Goal: Information Seeking & Learning: Find specific page/section

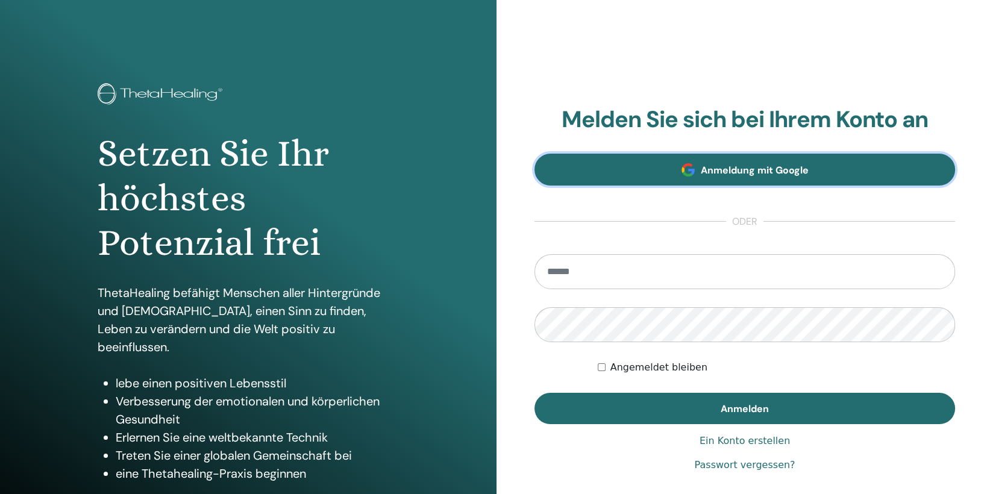
click at [785, 168] on span "Anmeldung mit Google" at bounding box center [755, 170] width 108 height 13
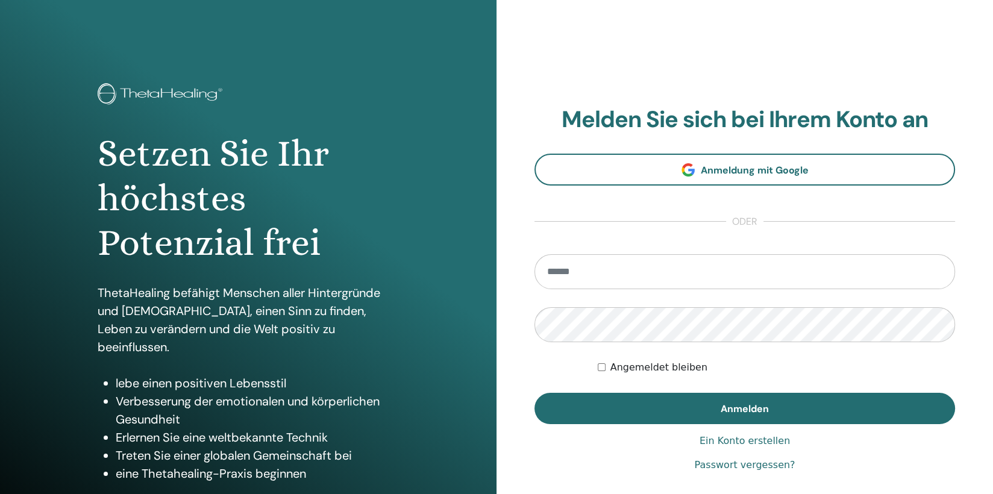
click at [661, 273] on input "email" at bounding box center [744, 271] width 420 height 35
type input "**********"
click at [534, 393] on button "Anmelden" at bounding box center [744, 408] width 420 height 31
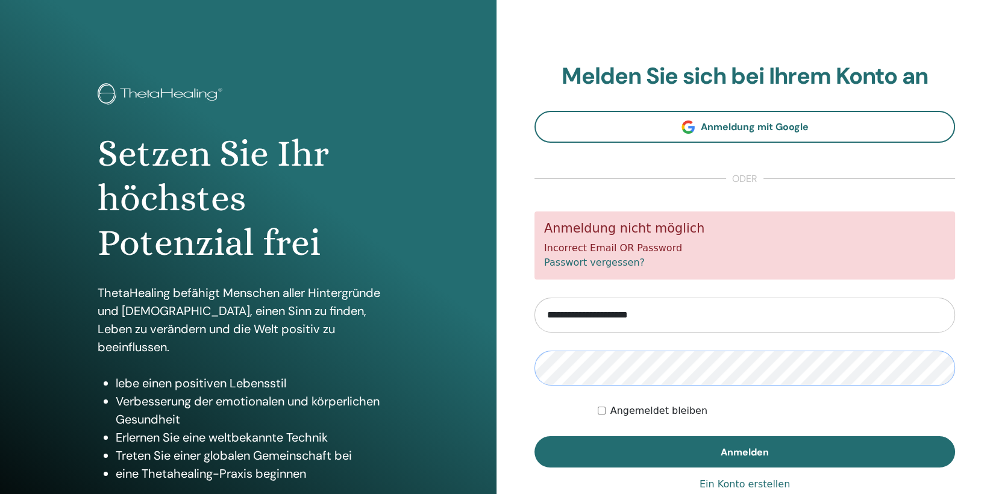
click at [534, 436] on button "Anmelden" at bounding box center [744, 451] width 420 height 31
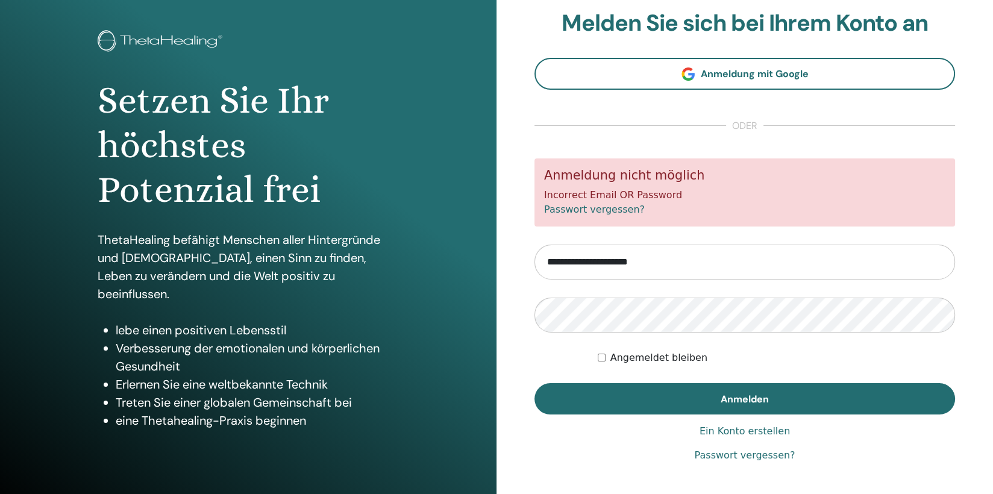
scroll to position [24, 0]
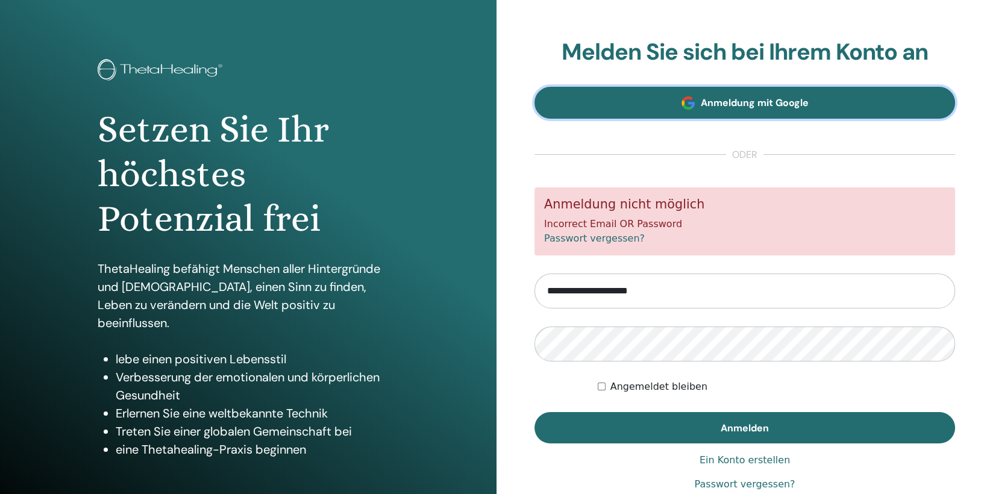
click at [749, 110] on link "Anmeldung mit Google" at bounding box center [744, 103] width 420 height 32
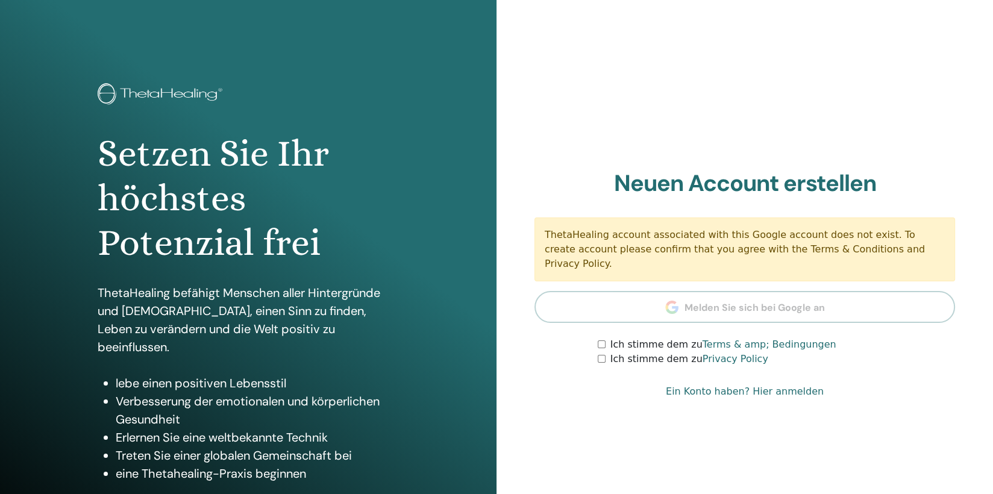
click at [796, 385] on link "Ein Konto haben? Hier anmelden" at bounding box center [745, 391] width 158 height 14
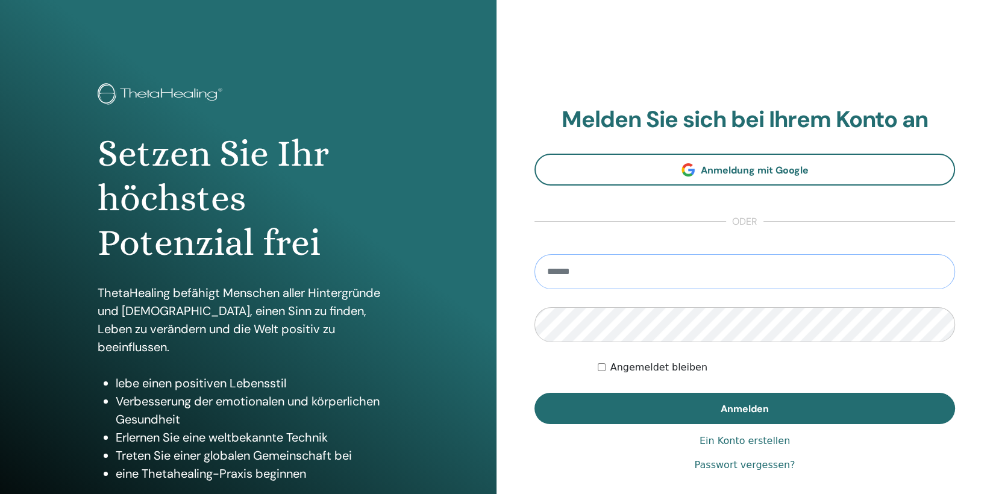
click at [654, 268] on input "email" at bounding box center [744, 271] width 420 height 35
type input "**********"
click at [744, 465] on link "Passwort vergessen?" at bounding box center [744, 465] width 101 height 14
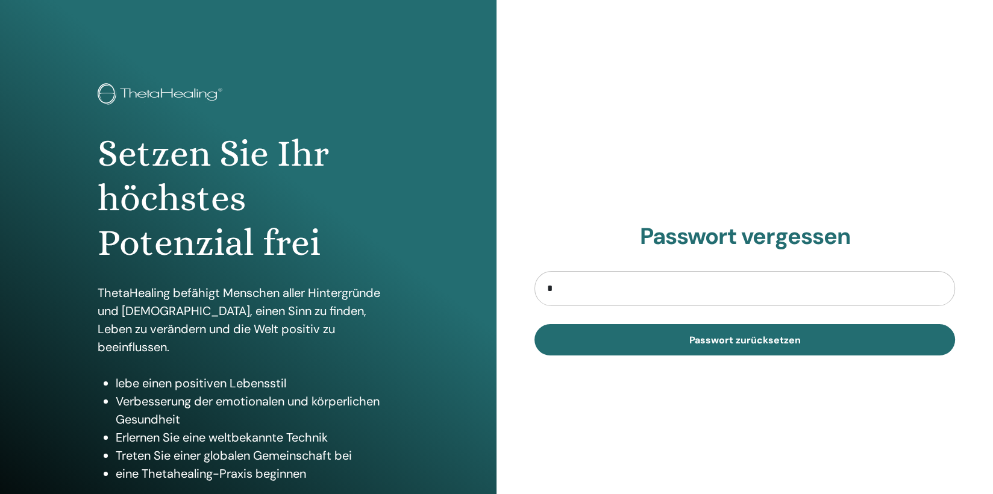
type input "**********"
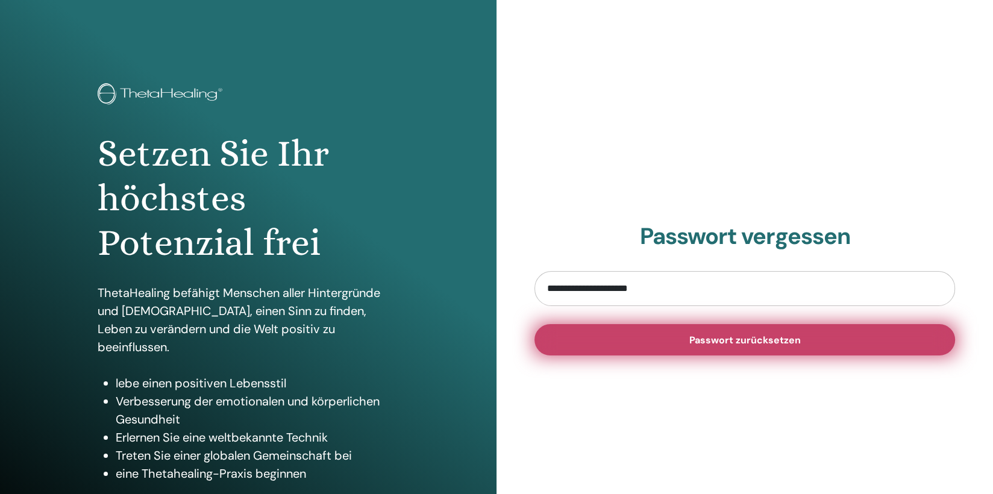
click at [761, 342] on span "Passwort zurücksetzen" at bounding box center [744, 340] width 111 height 13
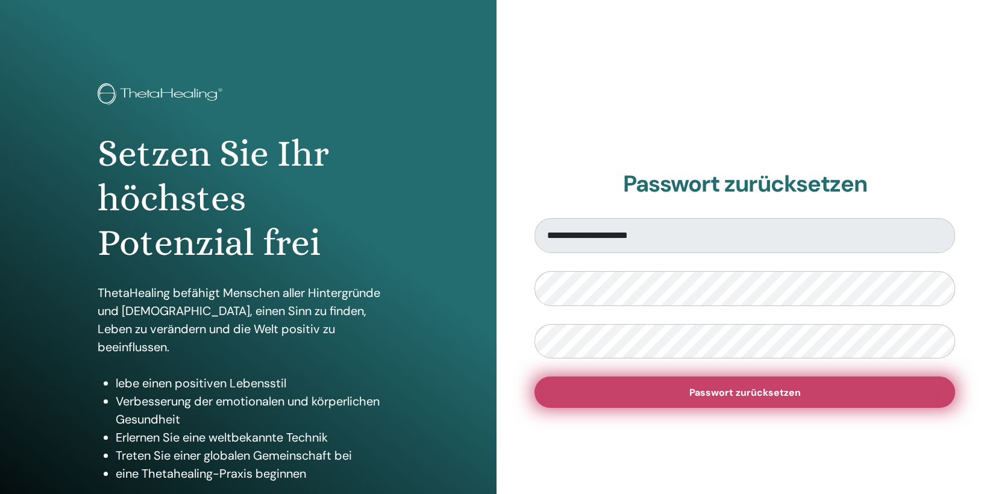
click at [805, 397] on button "Passwort zurücksetzen" at bounding box center [744, 391] width 420 height 31
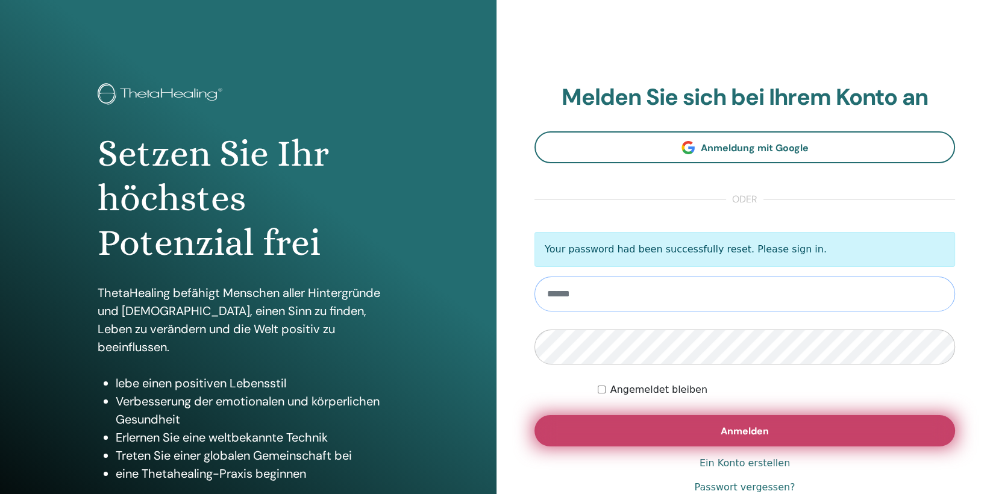
type input "**********"
click at [744, 435] on span "Anmelden" at bounding box center [744, 431] width 48 height 13
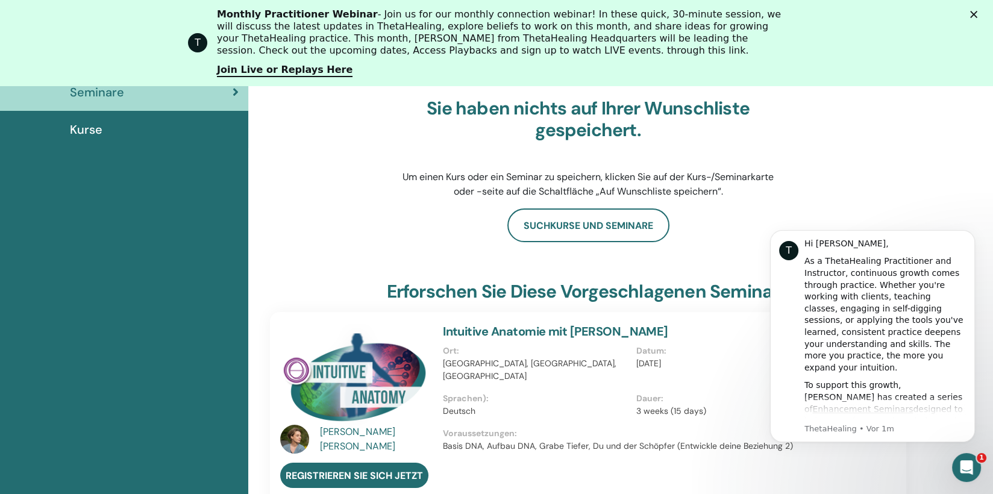
scroll to position [212, 0]
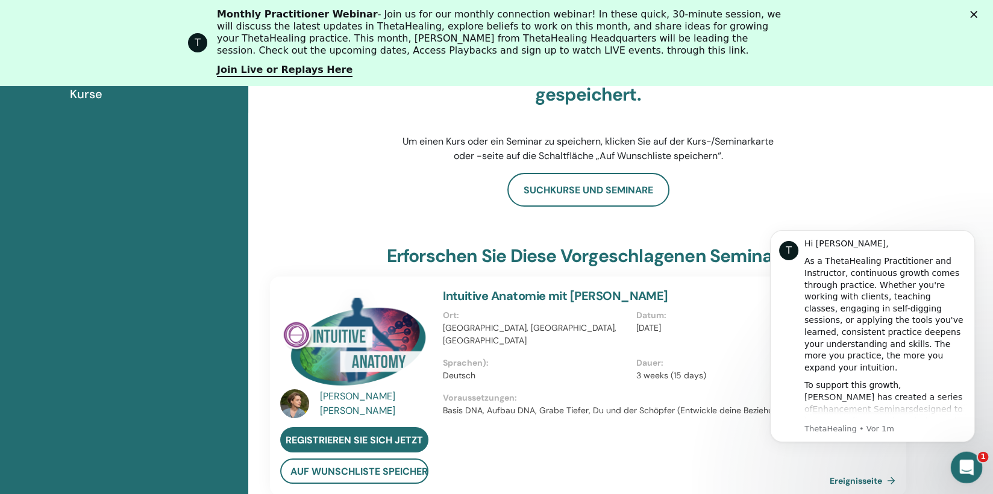
click at [970, 465] on icon "Intercom-Nachrichtendienst öffnen" at bounding box center [965, 466] width 20 height 20
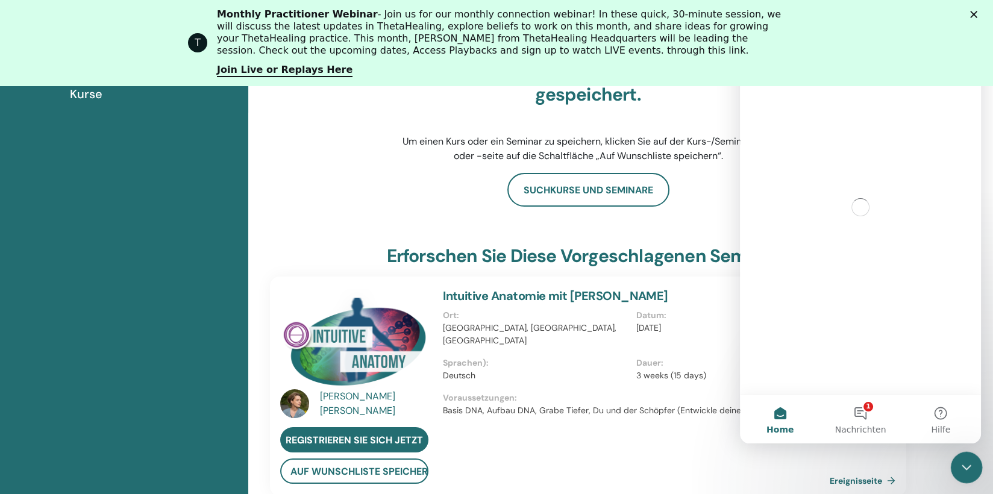
scroll to position [0, 0]
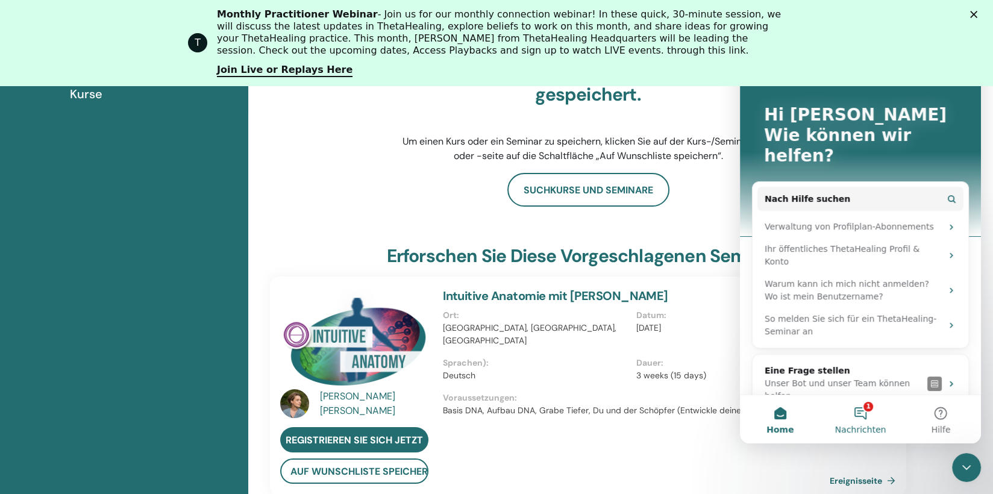
click at [856, 407] on button "1 Nachrichten" at bounding box center [860, 419] width 80 height 48
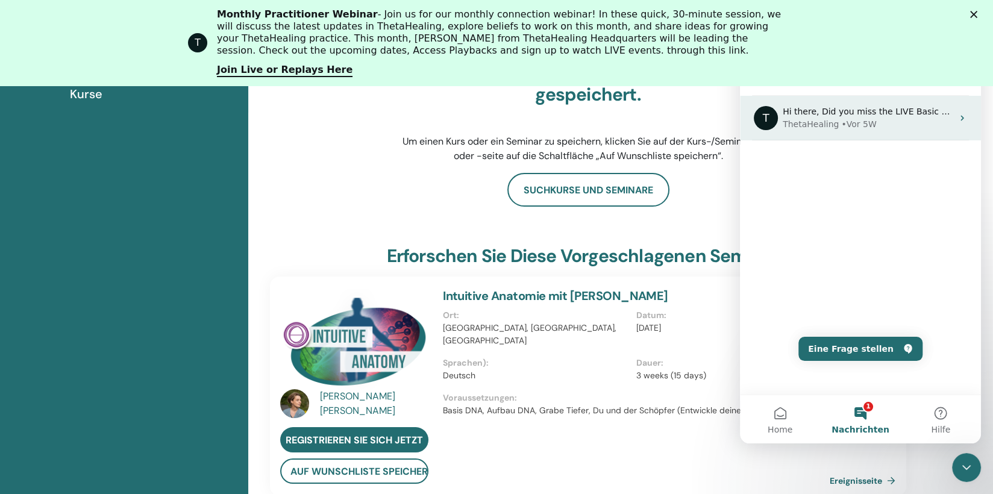
click at [845, 123] on div "• Vor 5W" at bounding box center [858, 124] width 35 height 13
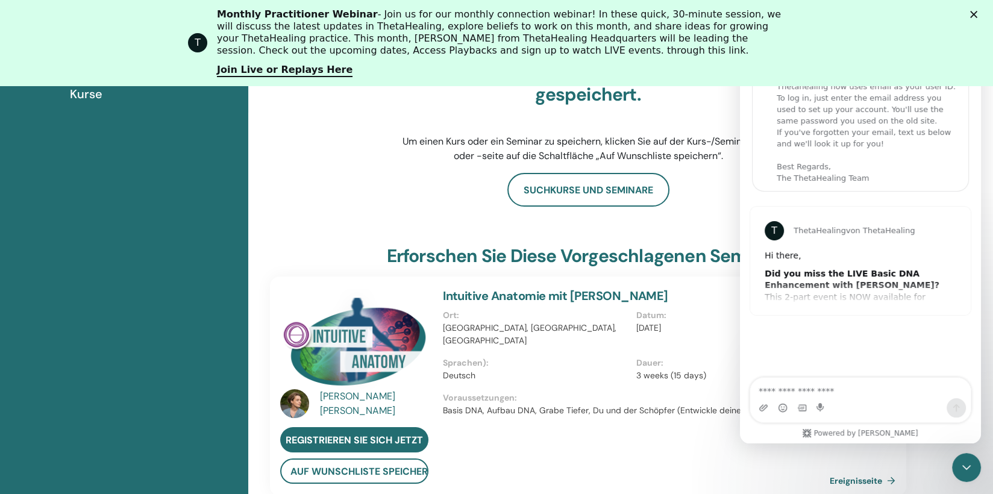
scroll to position [272, 0]
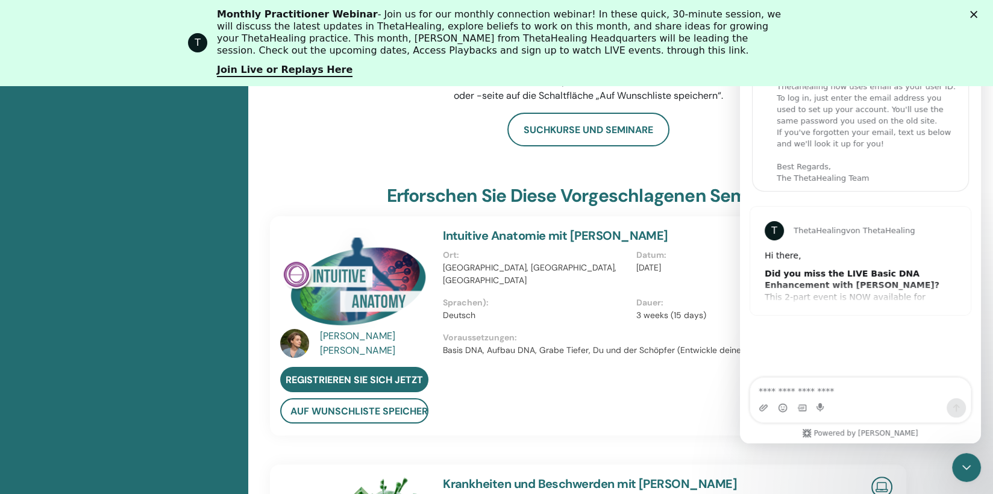
click at [810, 290] on div "T ThetaHealing von ThetaHealing Hi there, Did you miss the LIVE Basic DNA Enhan…" at bounding box center [860, 261] width 220 height 108
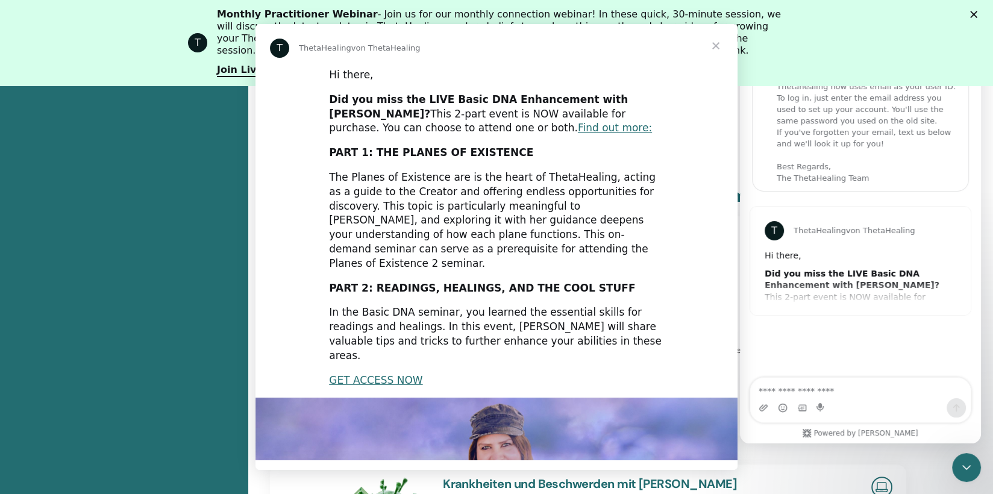
scroll to position [0, 0]
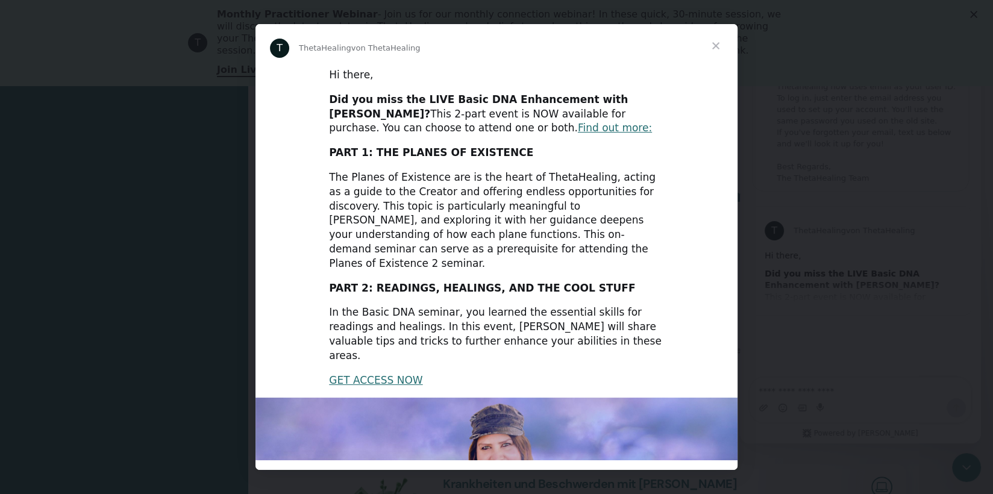
click at [715, 42] on span "Schließen" at bounding box center [715, 45] width 43 height 43
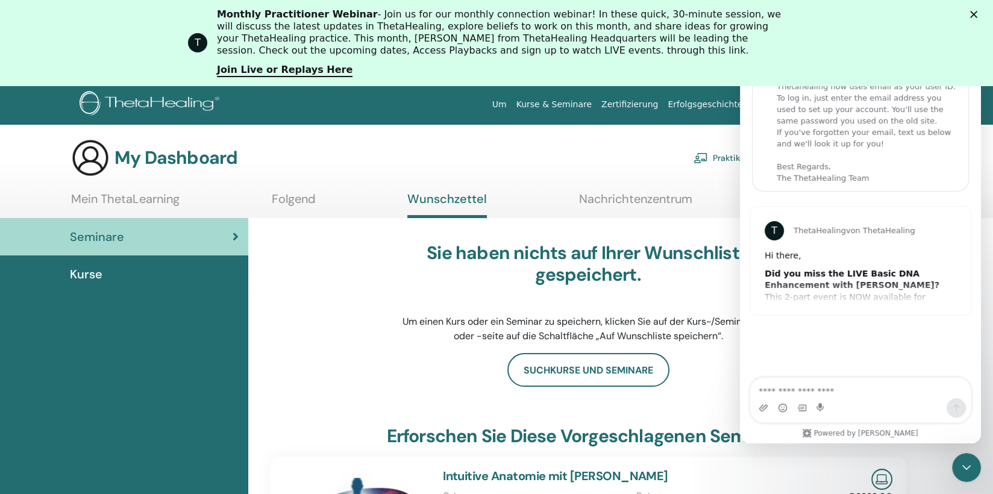
scroll to position [60, 0]
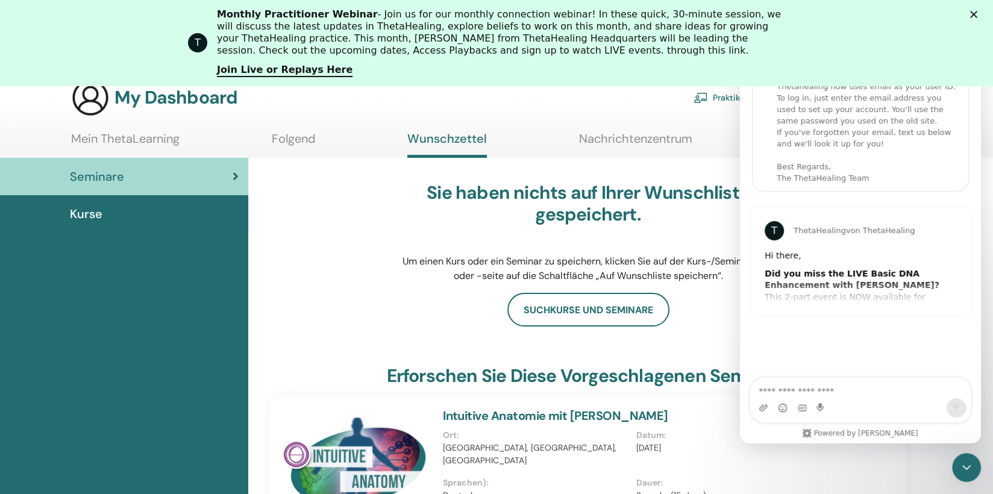
click at [92, 210] on span "Kurse" at bounding box center [86, 214] width 33 height 18
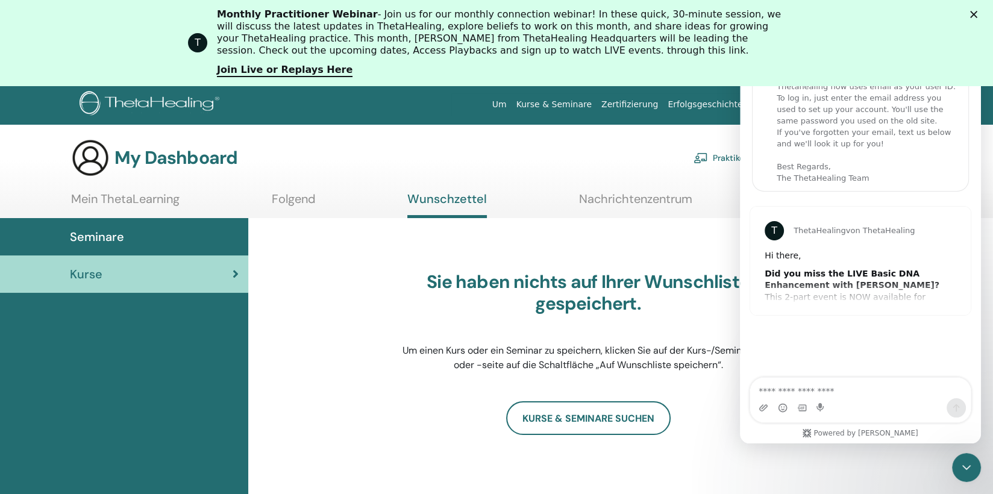
click at [977, 16] on polygon "Schließen" at bounding box center [973, 14] width 7 height 7
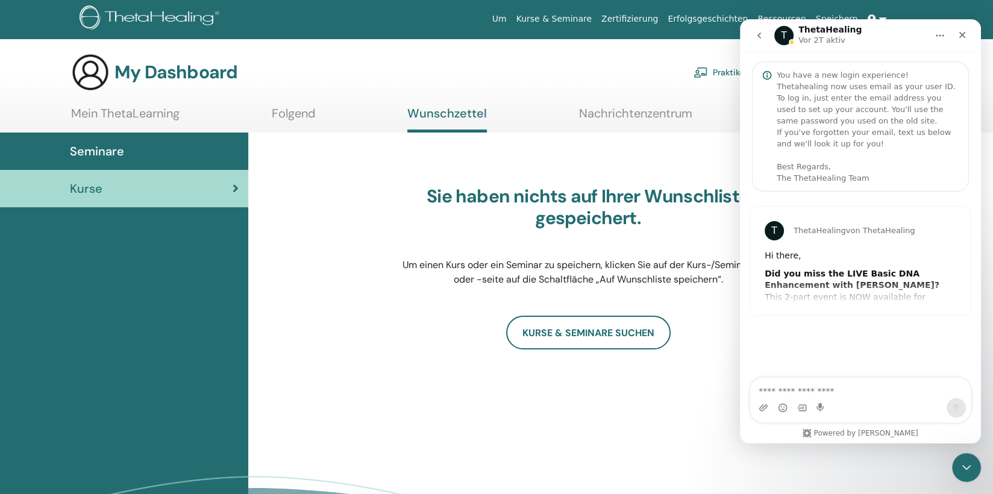
click at [122, 113] on link "Mein ThetaLearning" at bounding box center [125, 117] width 108 height 23
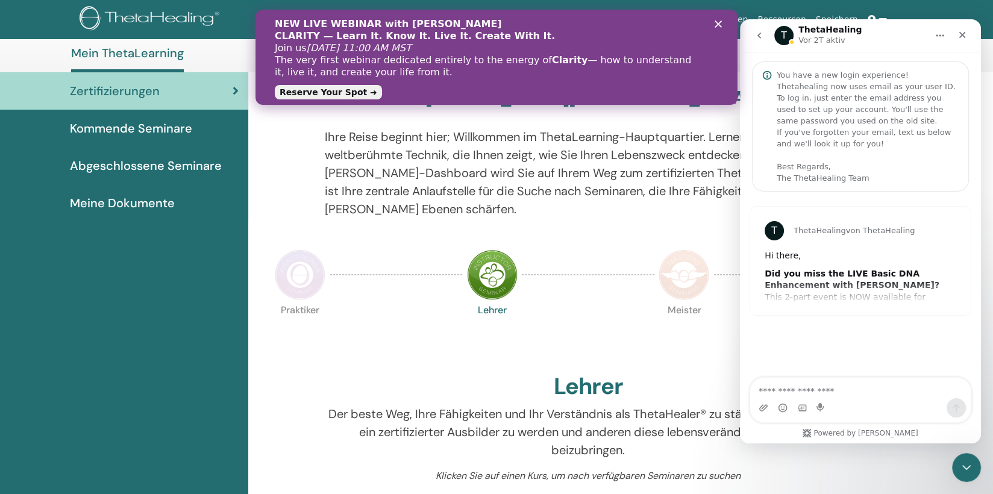
click at [720, 26] on polygon "Schließen" at bounding box center [717, 23] width 7 height 7
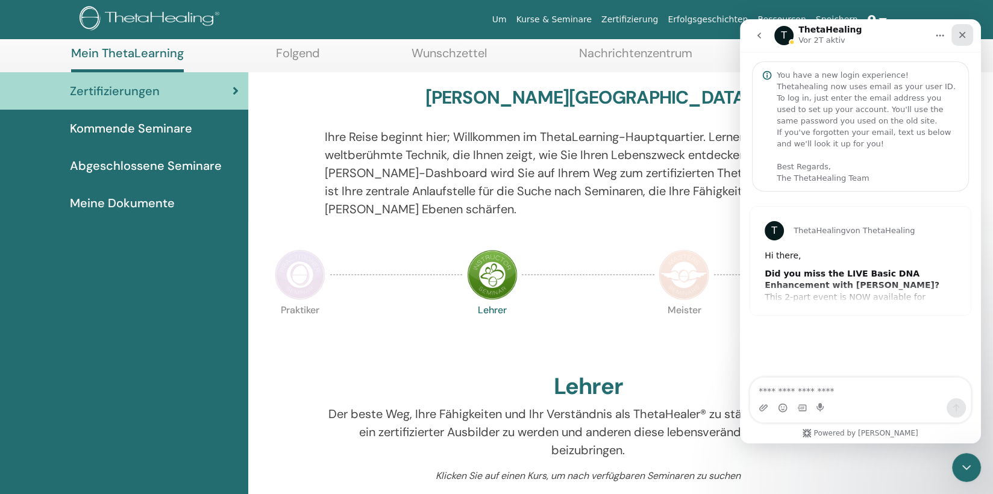
click at [963, 33] on icon "Schließen" at bounding box center [962, 35] width 7 height 7
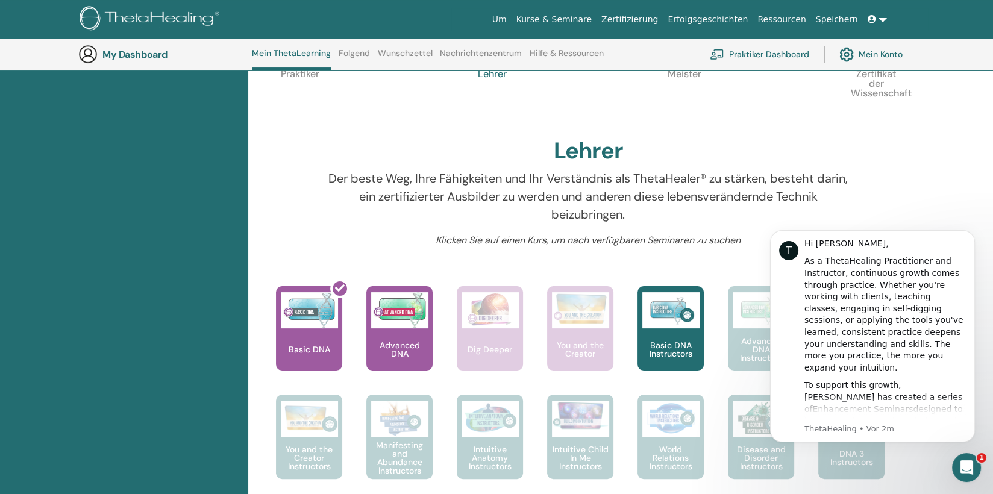
scroll to position [332, 0]
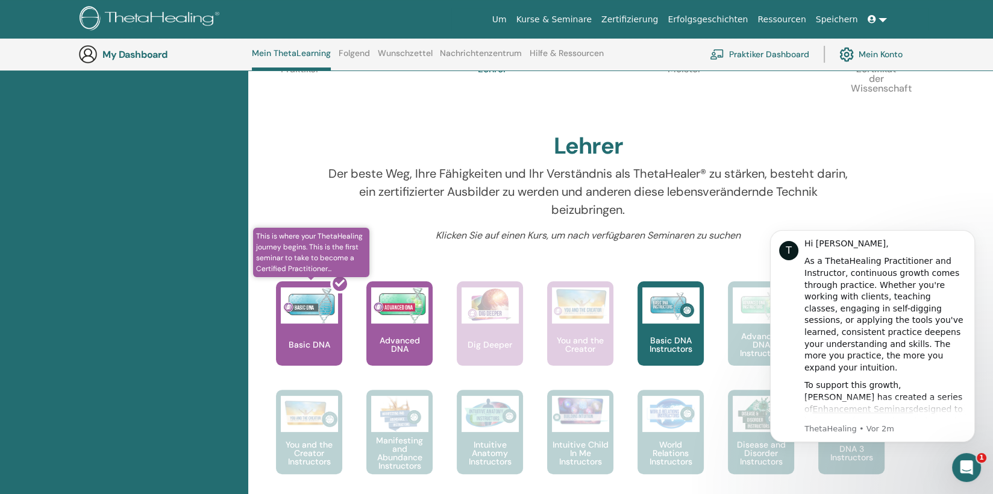
click at [317, 313] on div at bounding box center [316, 328] width 66 height 108
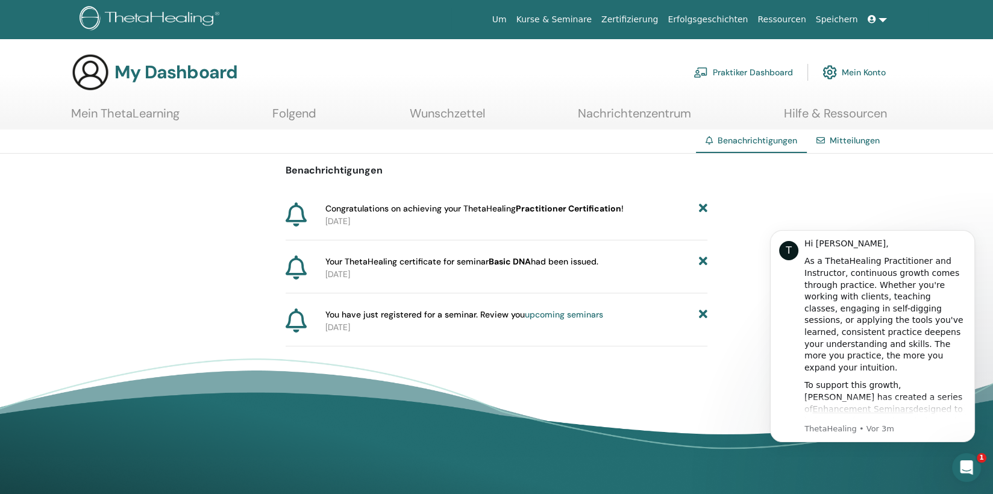
click at [442, 205] on span "Congratulations on achieving your ThetaHealing Practitioner Certification !" at bounding box center [474, 208] width 298 height 13
click at [314, 212] on div at bounding box center [303, 214] width 35 height 25
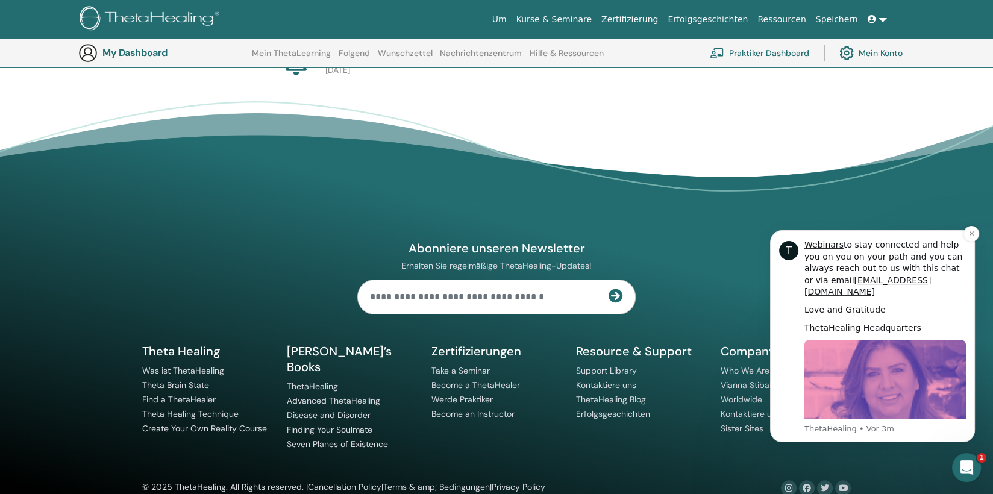
scroll to position [292, 0]
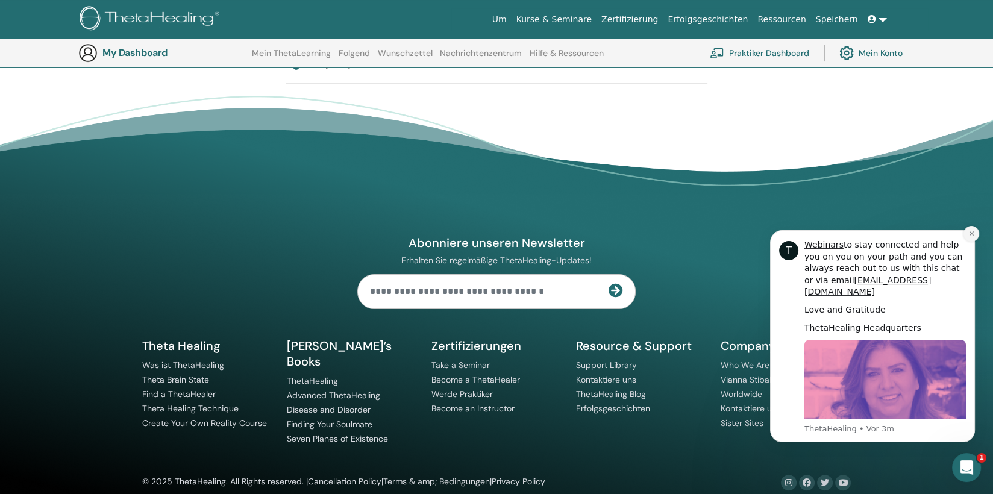
click at [975, 230] on button "Dismiss notification" at bounding box center [971, 234] width 16 height 16
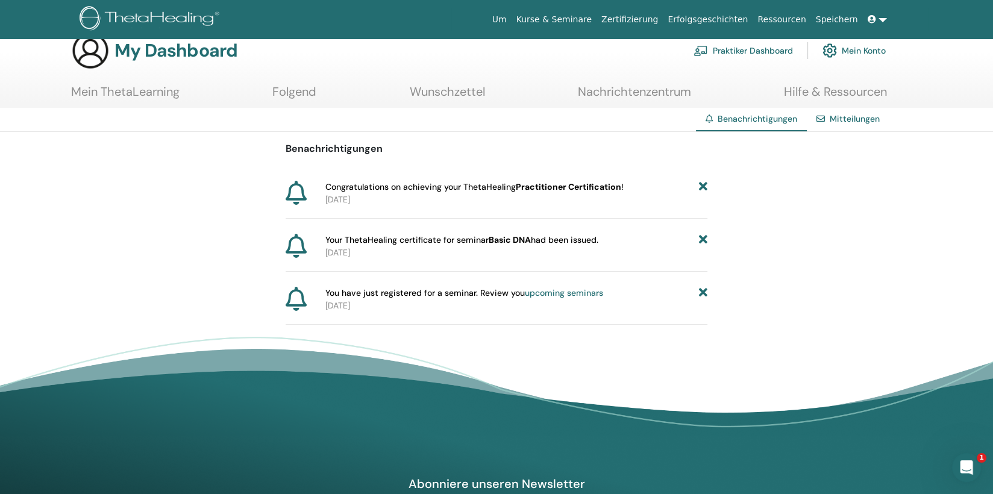
scroll to position [0, 0]
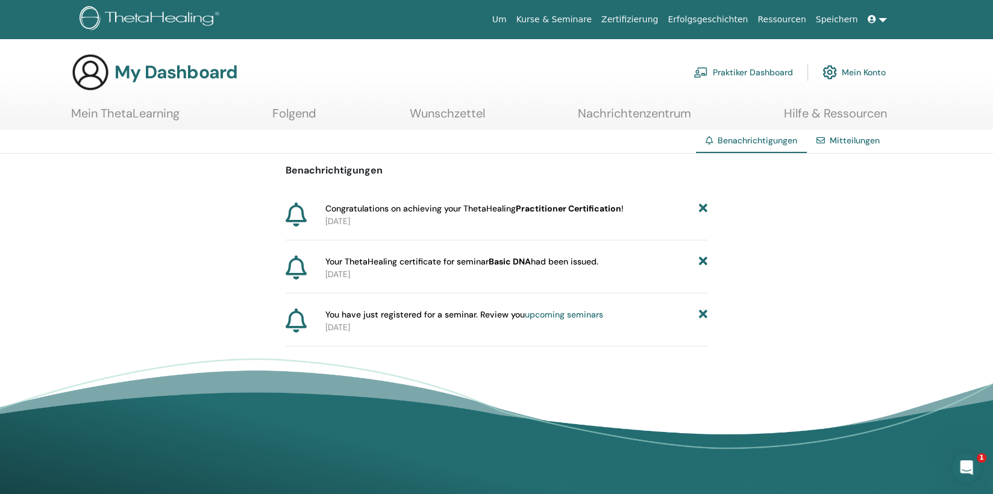
click at [372, 212] on span "Congratulations on achieving your ThetaHealing Practitioner Certification !" at bounding box center [474, 208] width 298 height 13
click at [828, 140] on div "Mitteilungen" at bounding box center [848, 141] width 83 height 22
click at [848, 140] on link "Mitteilungen" at bounding box center [854, 140] width 50 height 11
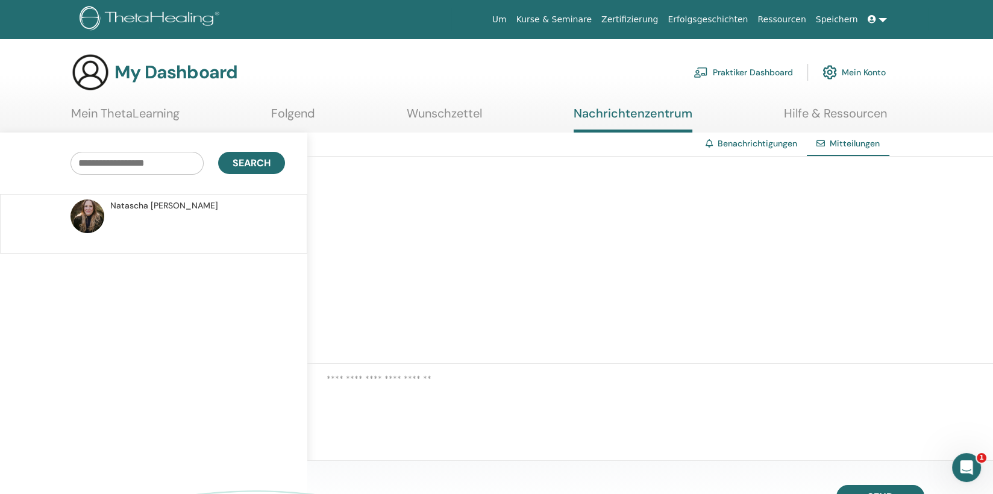
click at [136, 113] on link "Mein ThetaLearning" at bounding box center [125, 117] width 108 height 23
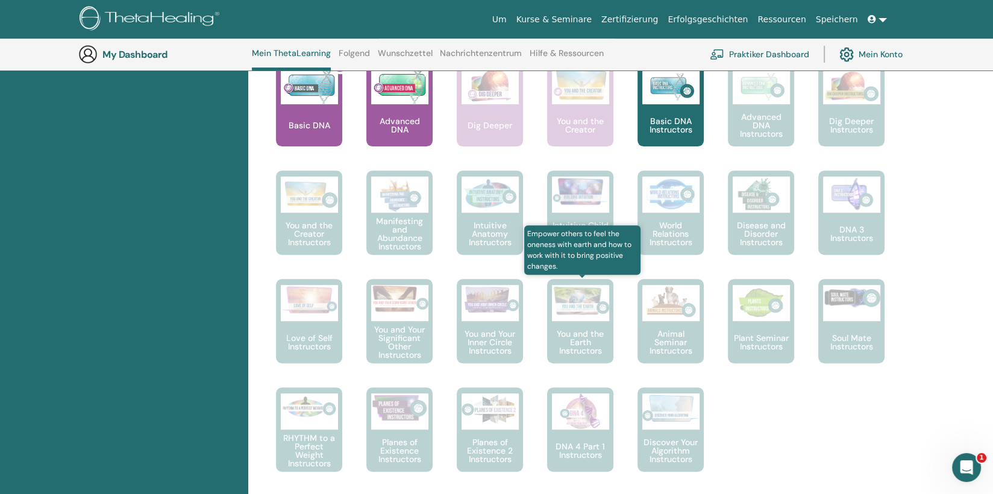
scroll to position [573, 0]
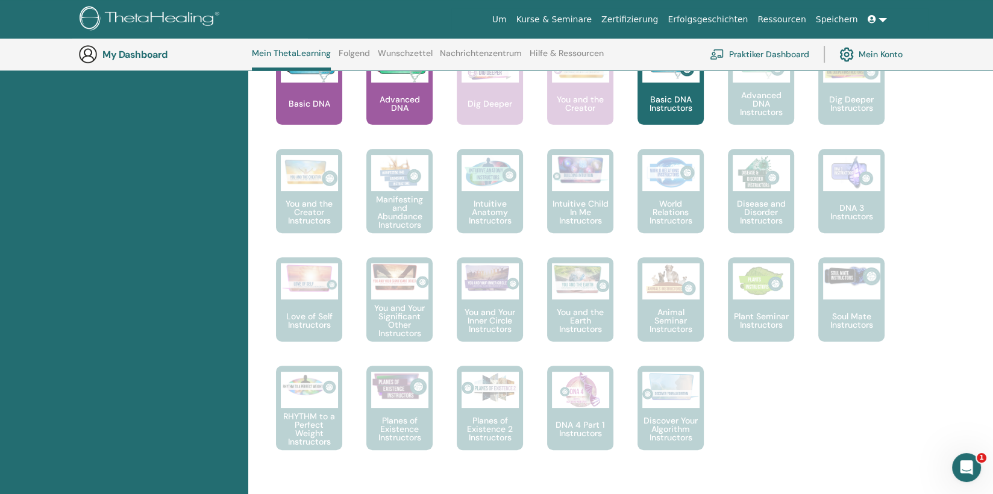
click at [679, 108] on p "Basic DNA Instructors" at bounding box center [670, 103] width 66 height 17
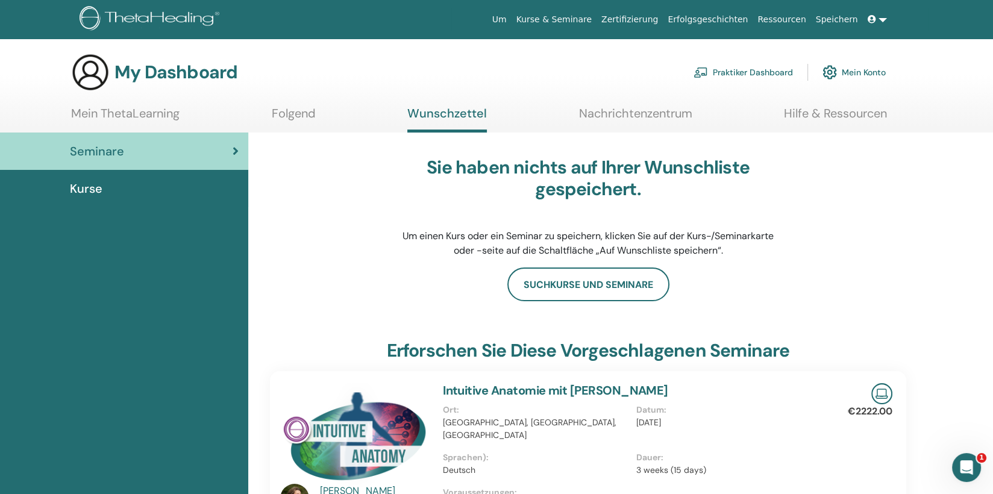
click at [148, 112] on link "Mein ThetaLearning" at bounding box center [125, 117] width 108 height 23
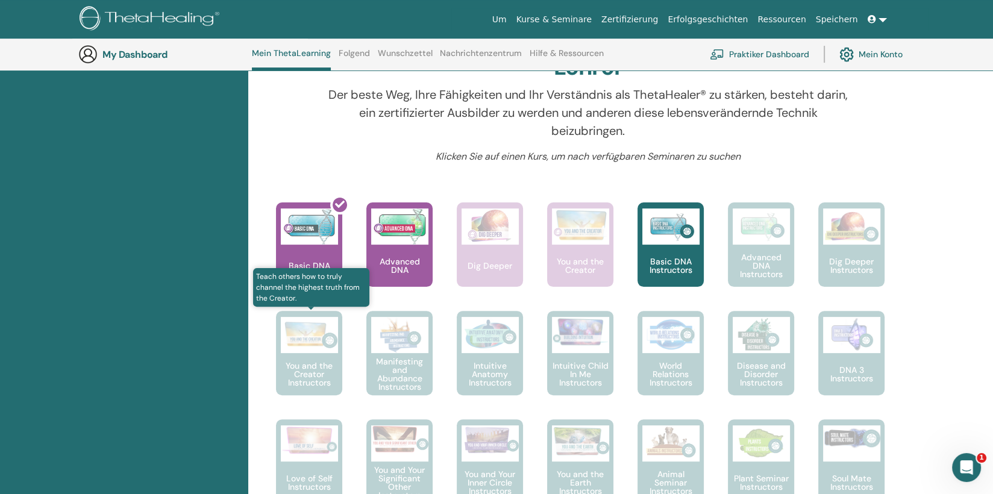
scroll to position [453, 0]
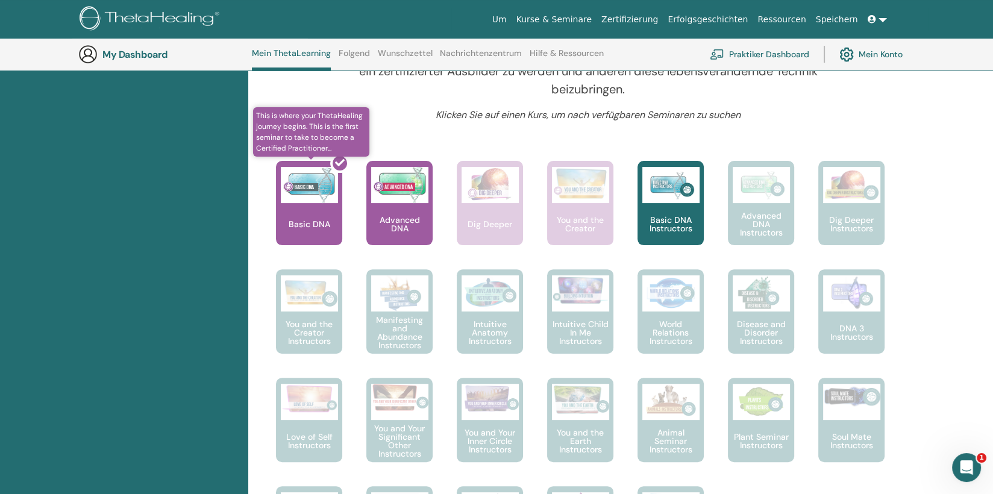
click at [325, 201] on div at bounding box center [316, 208] width 66 height 108
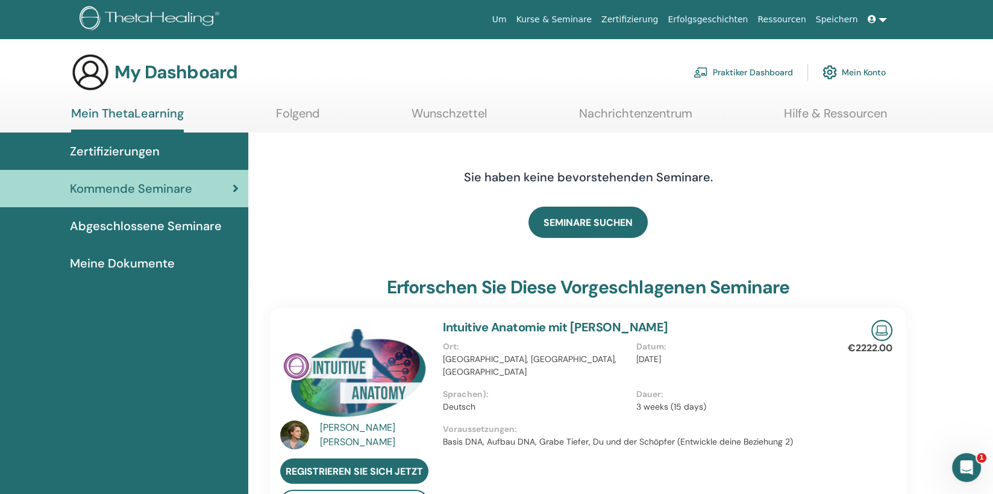
click at [119, 261] on span "Meine Dokumente" at bounding box center [122, 263] width 105 height 18
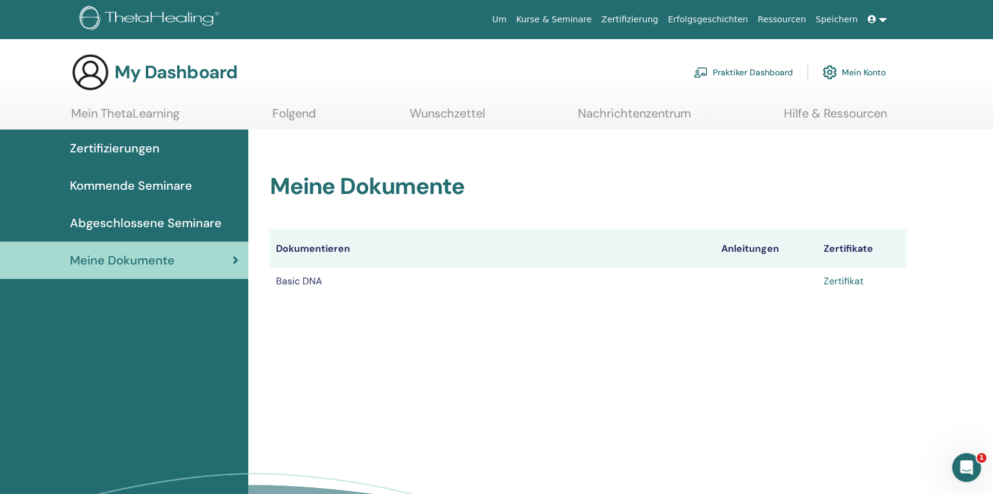
click at [851, 280] on link "Zertifikat" at bounding box center [843, 281] width 40 height 13
